Goal: Navigation & Orientation: Find specific page/section

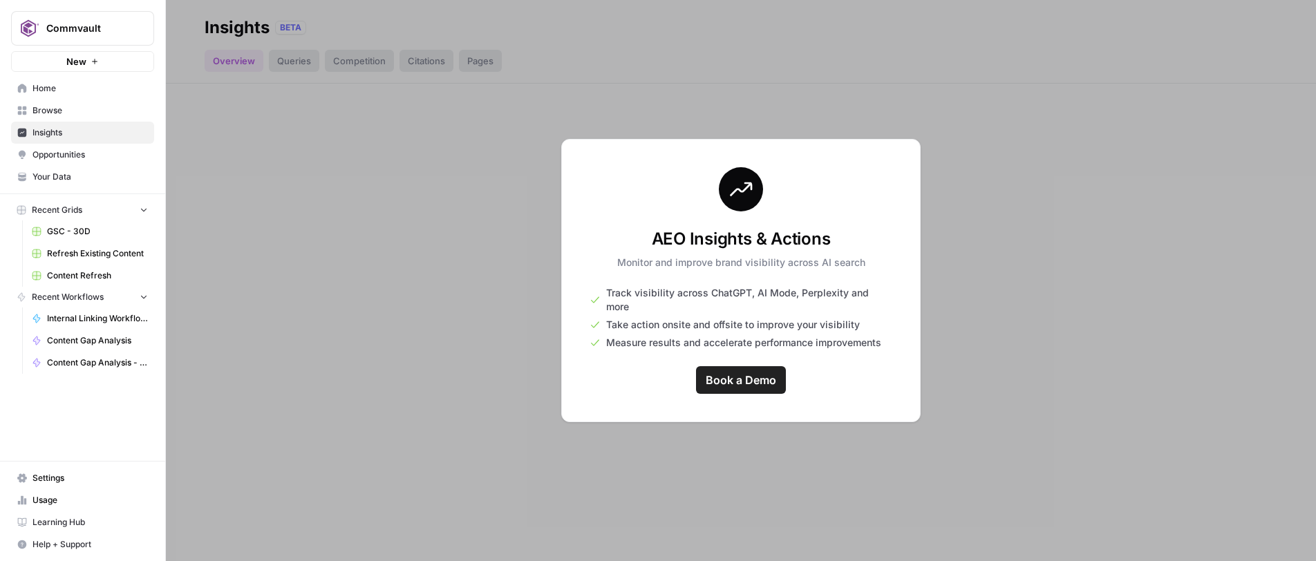
click at [55, 151] on span "Opportunities" at bounding box center [89, 155] width 115 height 12
click at [41, 91] on span "Home" at bounding box center [89, 88] width 115 height 12
